Goal: Transaction & Acquisition: Book appointment/travel/reservation

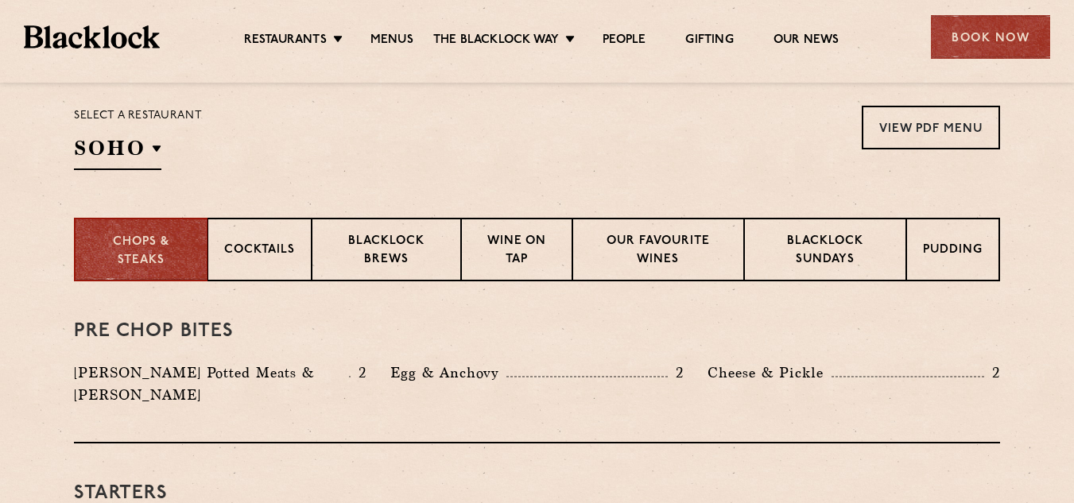
scroll to position [556, 0]
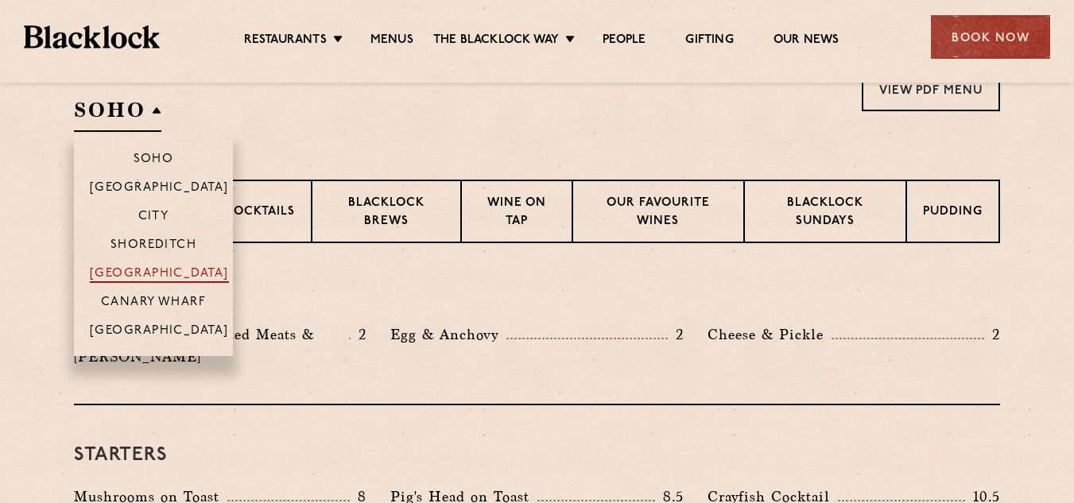
click at [134, 270] on p "[GEOGRAPHIC_DATA]" at bounding box center [159, 275] width 139 height 16
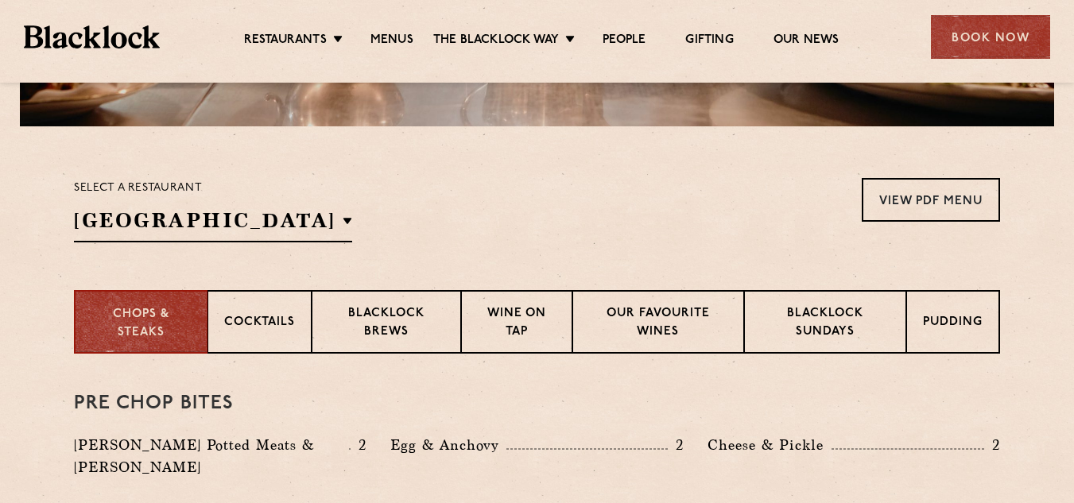
scroll to position [411, 0]
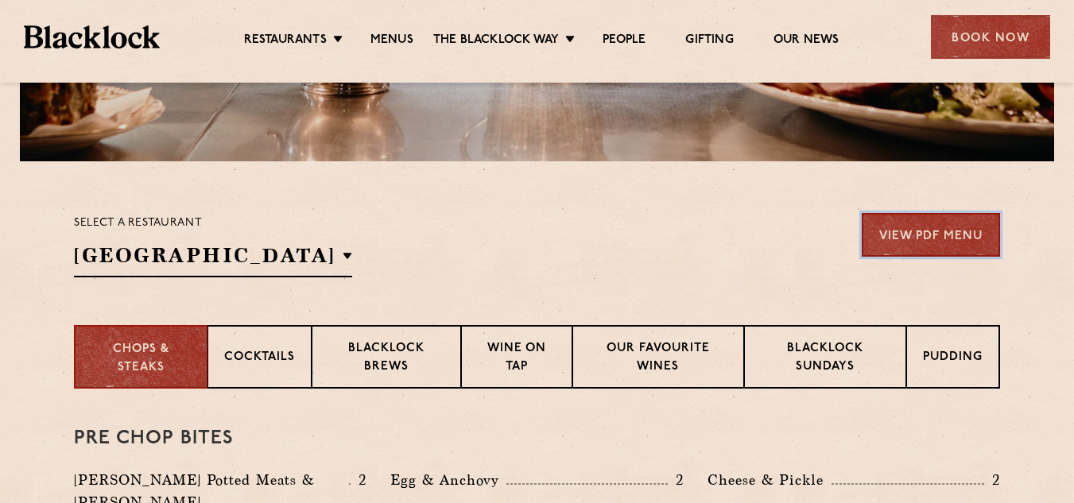
click at [908, 239] on link "View PDF Menu" at bounding box center [930, 235] width 138 height 44
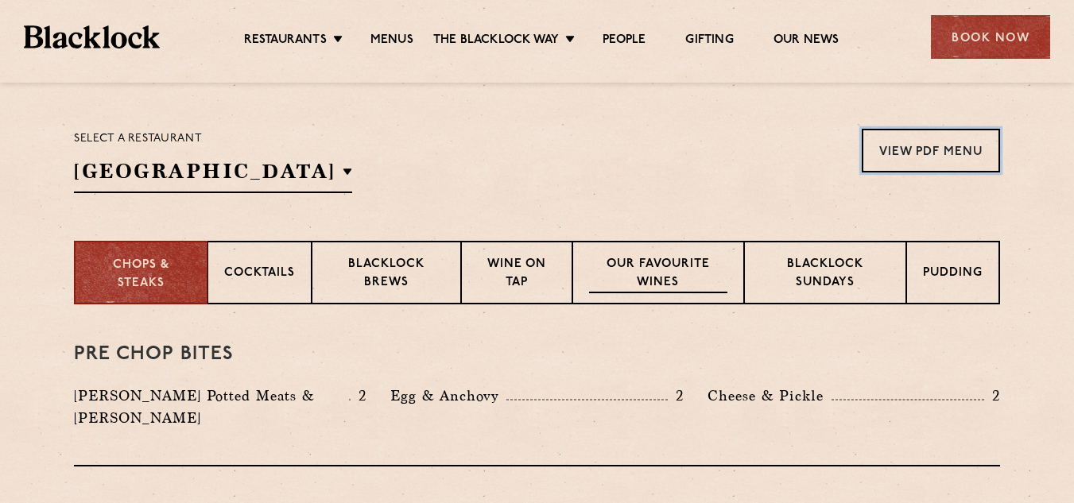
scroll to position [649, 0]
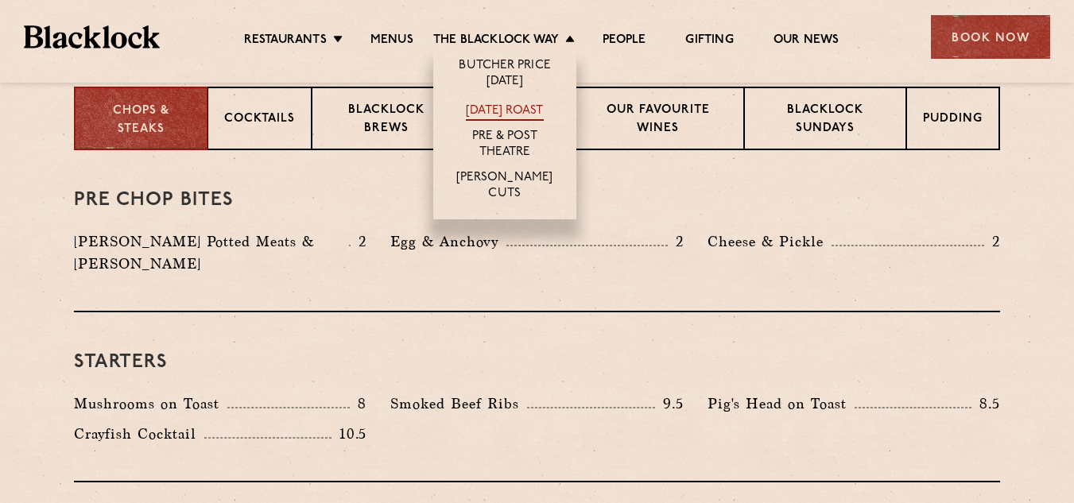
click at [519, 108] on link "[DATE] Roast" at bounding box center [504, 111] width 77 height 17
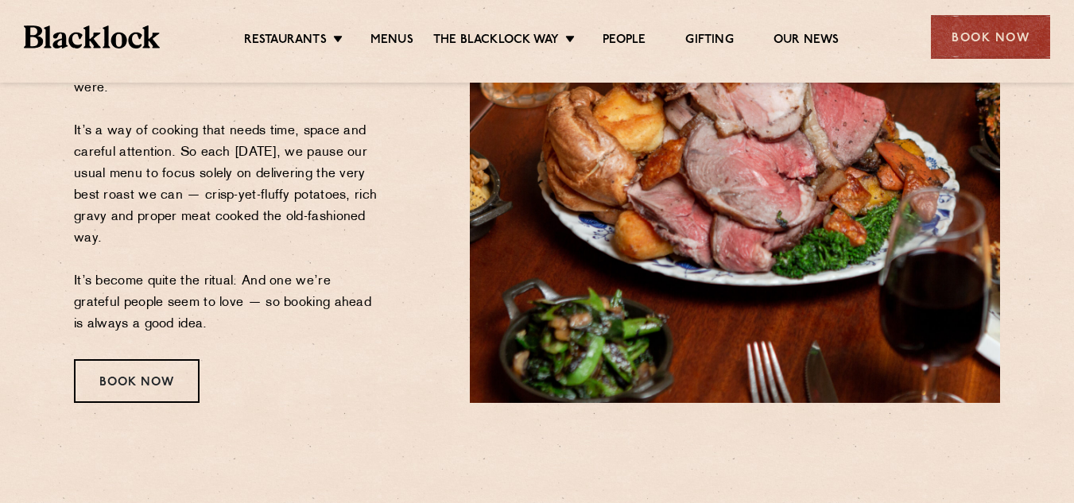
scroll to position [556, 0]
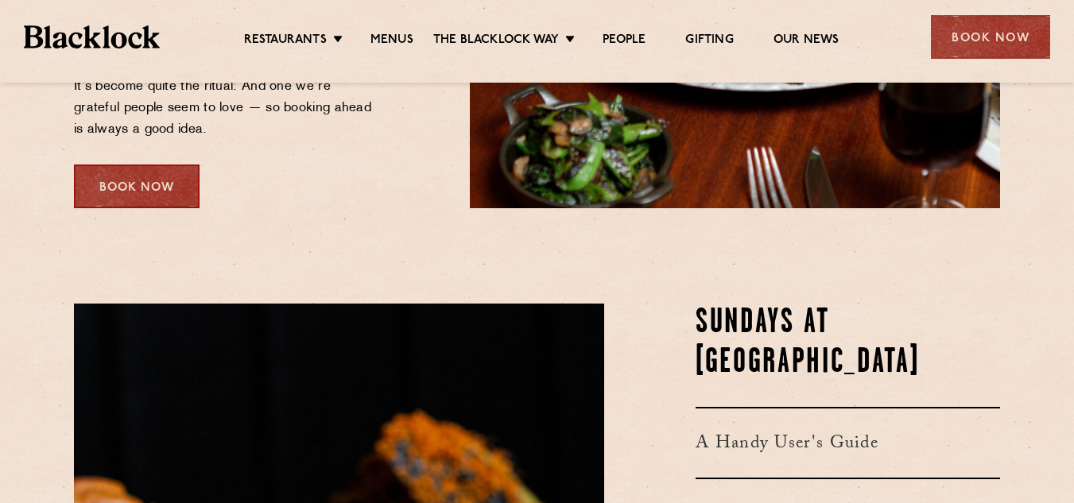
click at [116, 189] on div "Book Now" at bounding box center [137, 187] width 126 height 44
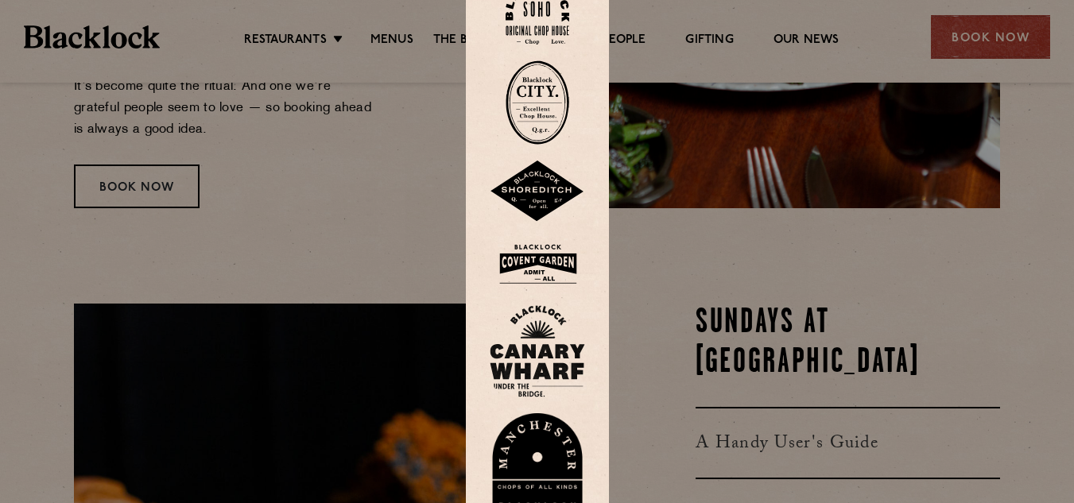
click at [533, 270] on img at bounding box center [537, 264] width 95 height 52
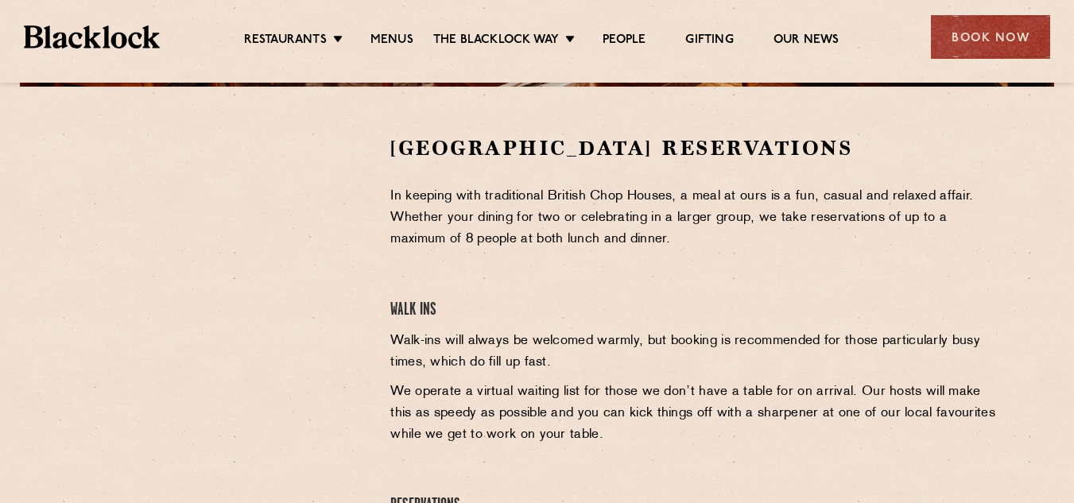
scroll to position [397, 0]
